Goal: Task Accomplishment & Management: Use online tool/utility

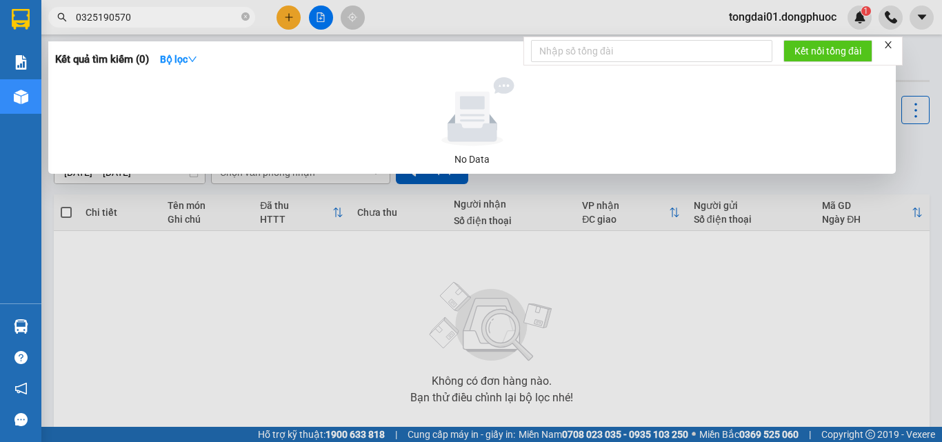
click at [248, 20] on icon "close-circle" at bounding box center [245, 16] width 8 height 8
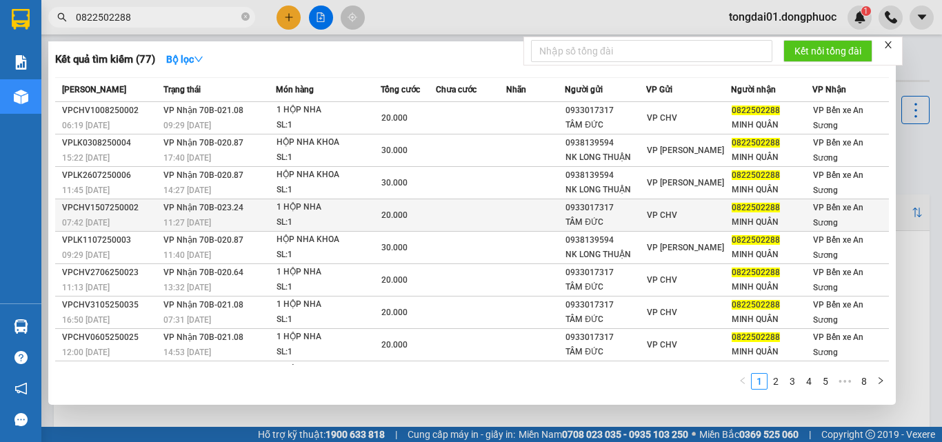
scroll to position [61, 0]
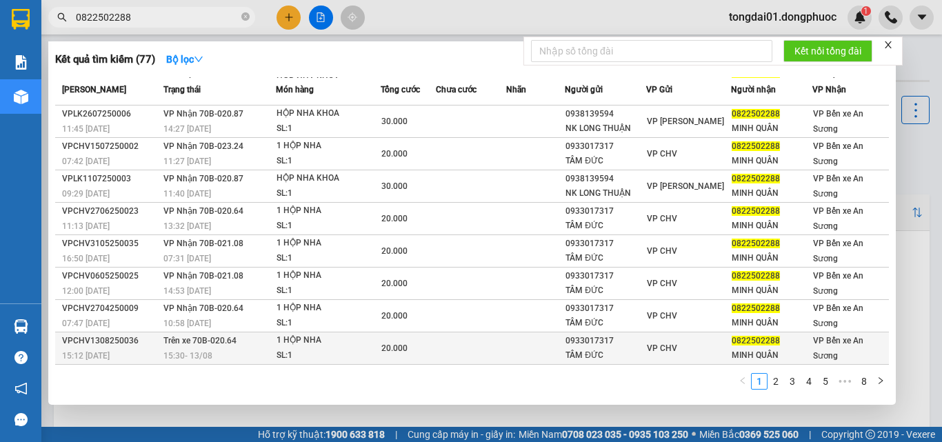
type input "0822502288"
click at [187, 353] on span "15:30 [DATE]" at bounding box center [187, 356] width 49 height 10
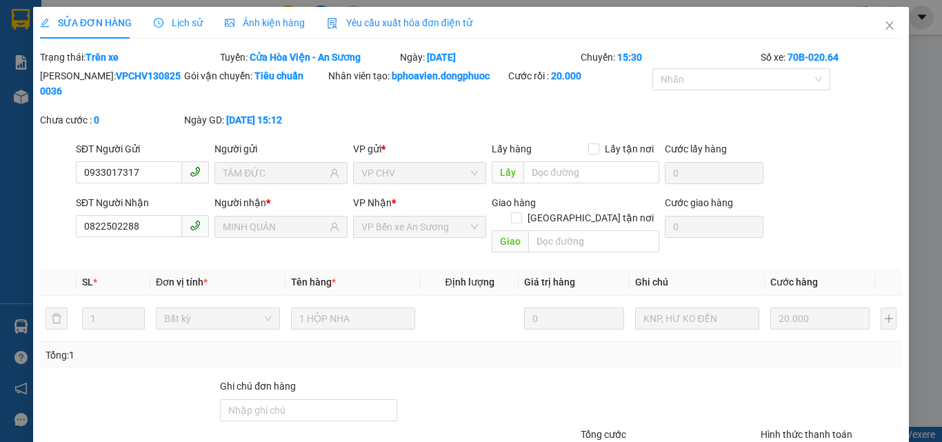
click at [198, 21] on span "Lịch sử" at bounding box center [178, 22] width 49 height 11
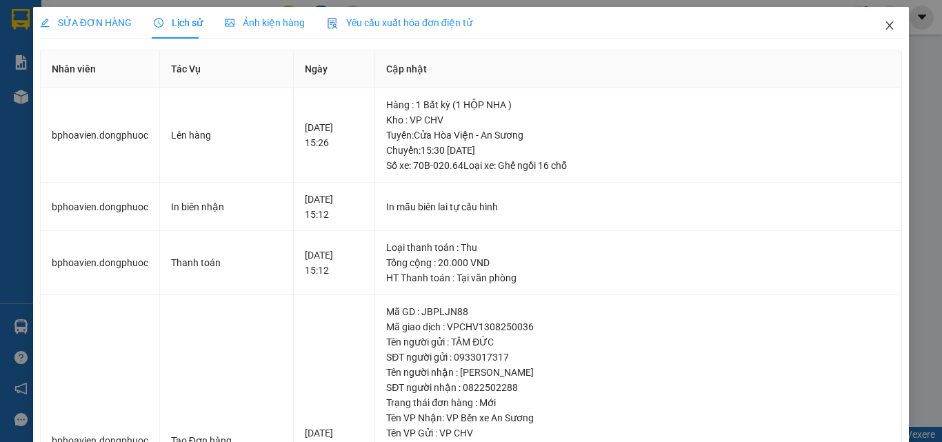
click at [886, 24] on icon "close" at bounding box center [890, 25] width 8 height 8
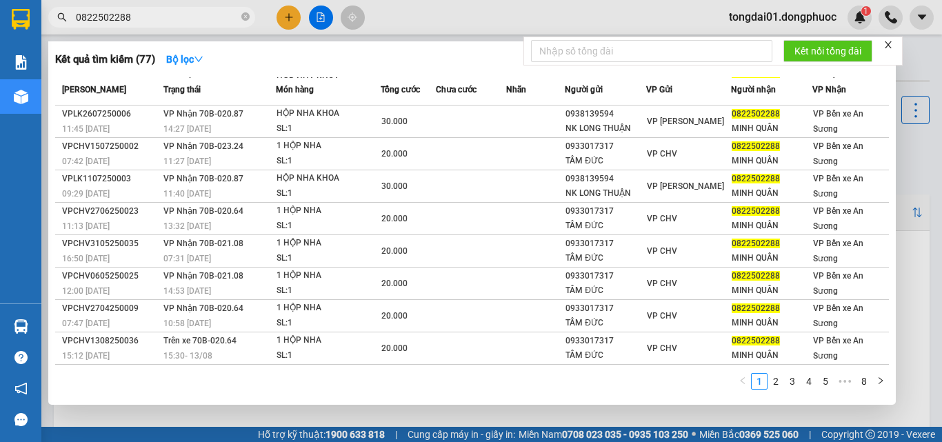
click at [168, 17] on input "0822502288" at bounding box center [157, 17] width 163 height 15
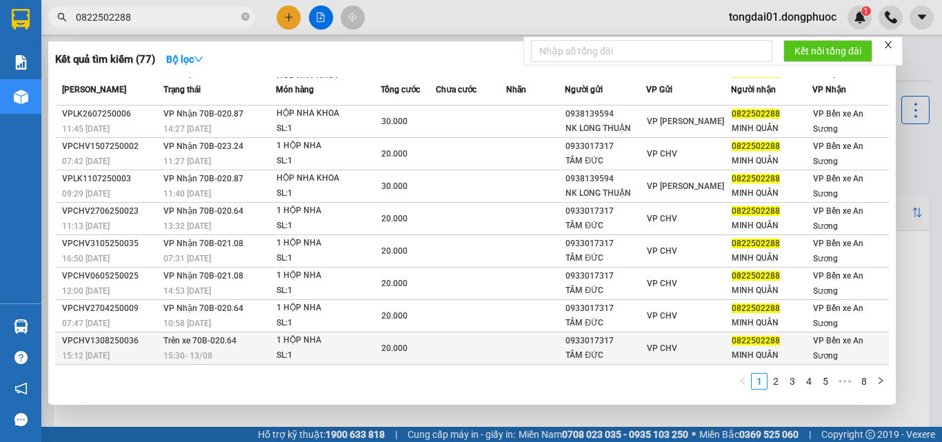
click at [231, 349] on div "15:30 [DATE]" at bounding box center [219, 355] width 112 height 15
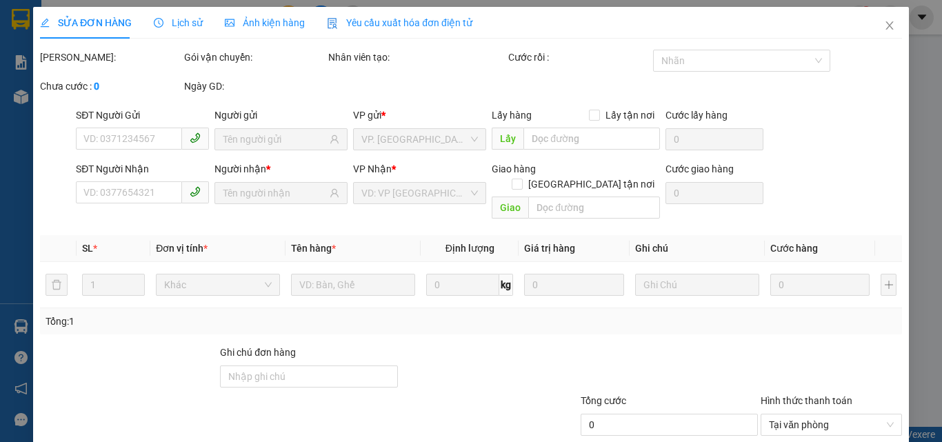
type input "0933017317"
type input "TÂM ĐỨC"
type input "0822502288"
type input "MINH QUÂN"
type input "20.000"
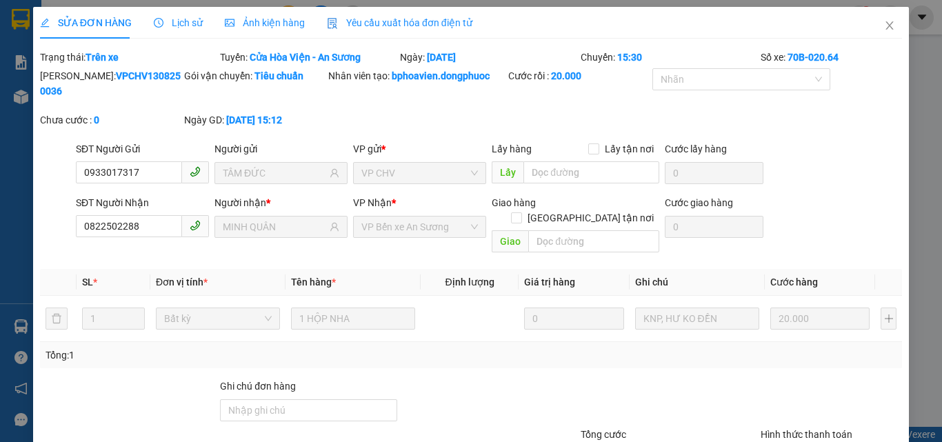
click at [171, 25] on span "Lịch sử" at bounding box center [178, 22] width 49 height 11
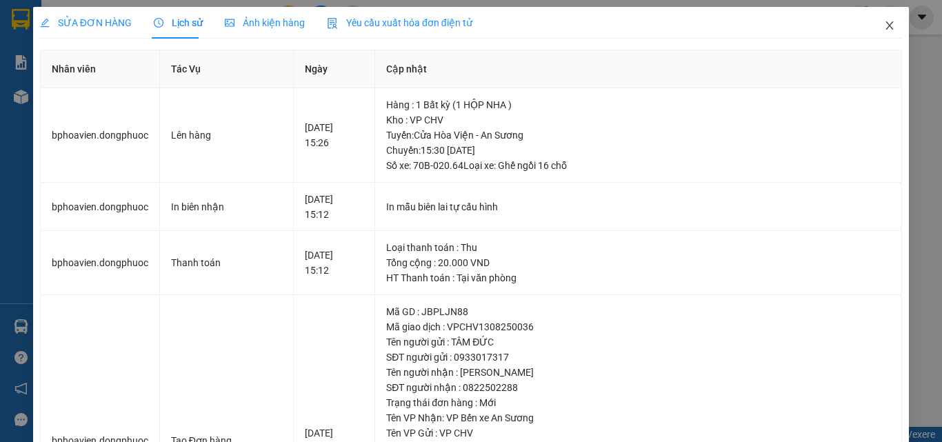
click at [884, 22] on icon "close" at bounding box center [889, 25] width 11 height 11
